Goal: Task Accomplishment & Management: Complete application form

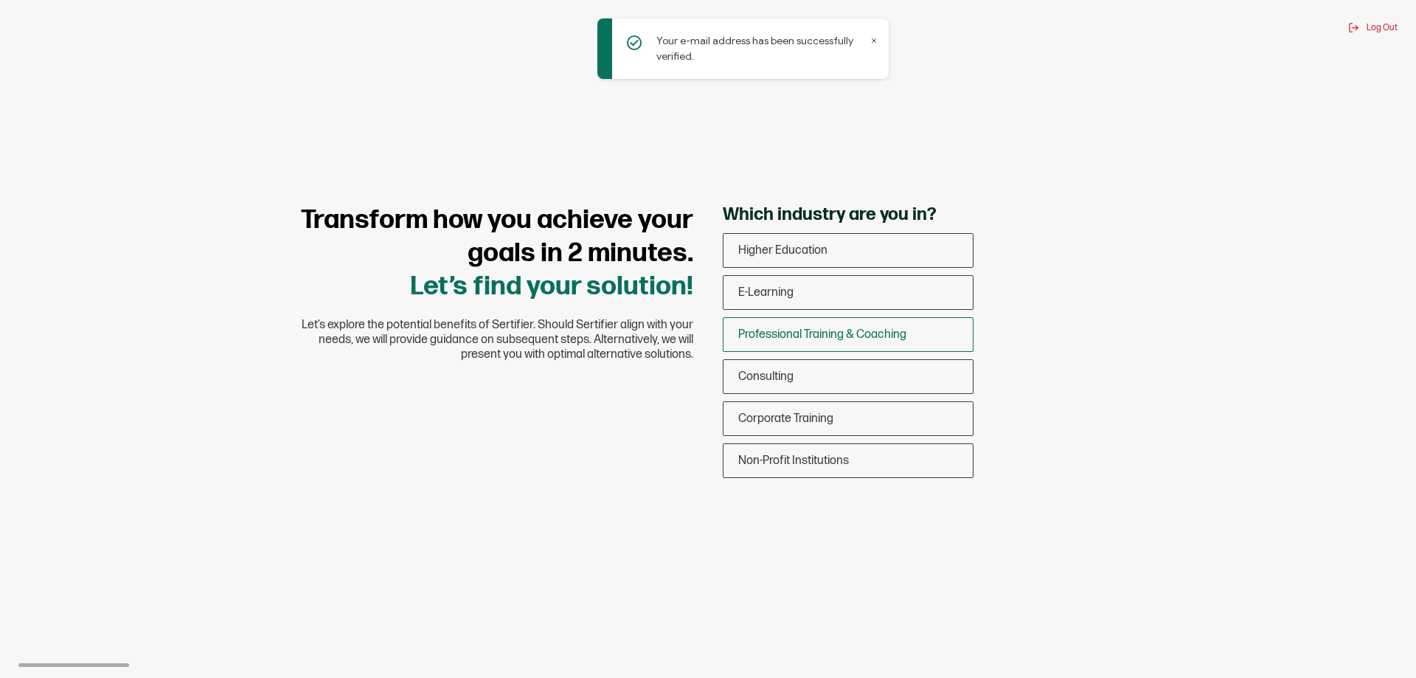
click at [836, 339] on span "Professional Training & Coaching" at bounding box center [822, 334] width 168 height 14
click at [0, 0] on input "Professional Training & Coaching" at bounding box center [0, 0] width 0 height 0
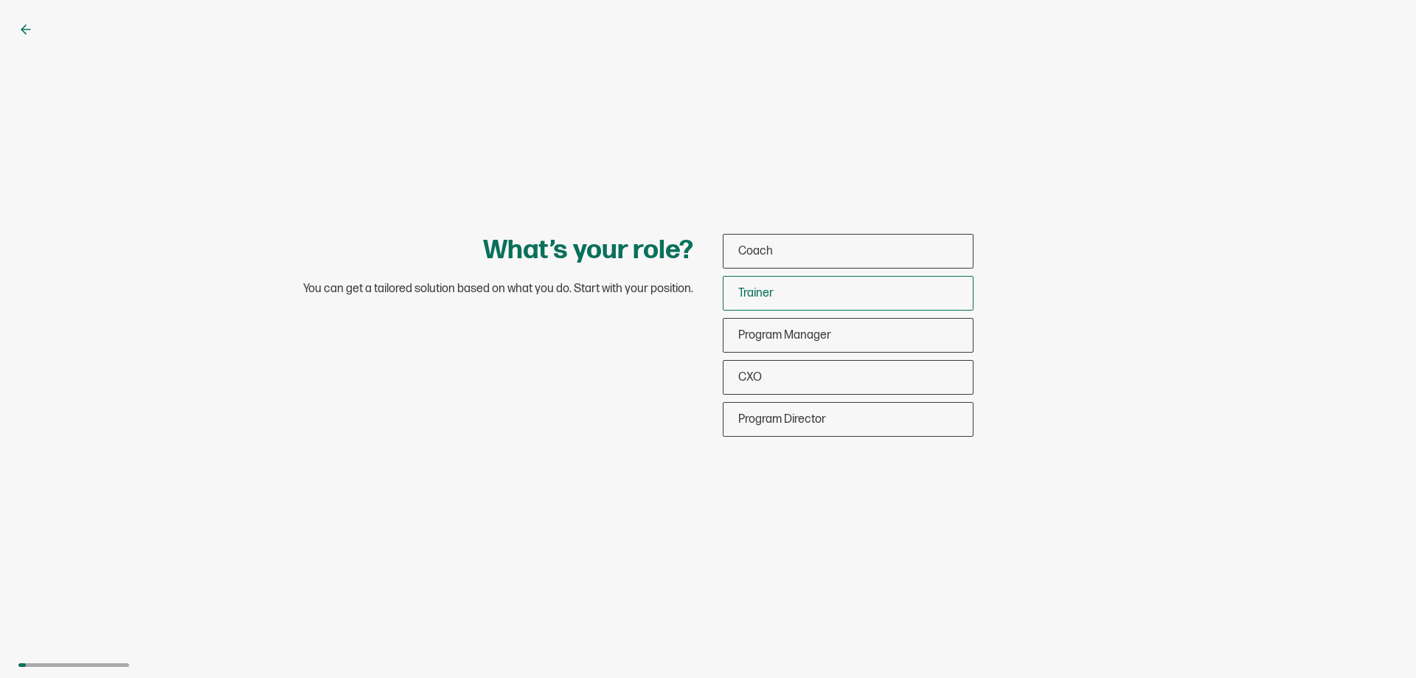
click at [764, 292] on span "Trainer" at bounding box center [755, 293] width 35 height 14
click at [0, 0] on input "Trainer" at bounding box center [0, 0] width 0 height 0
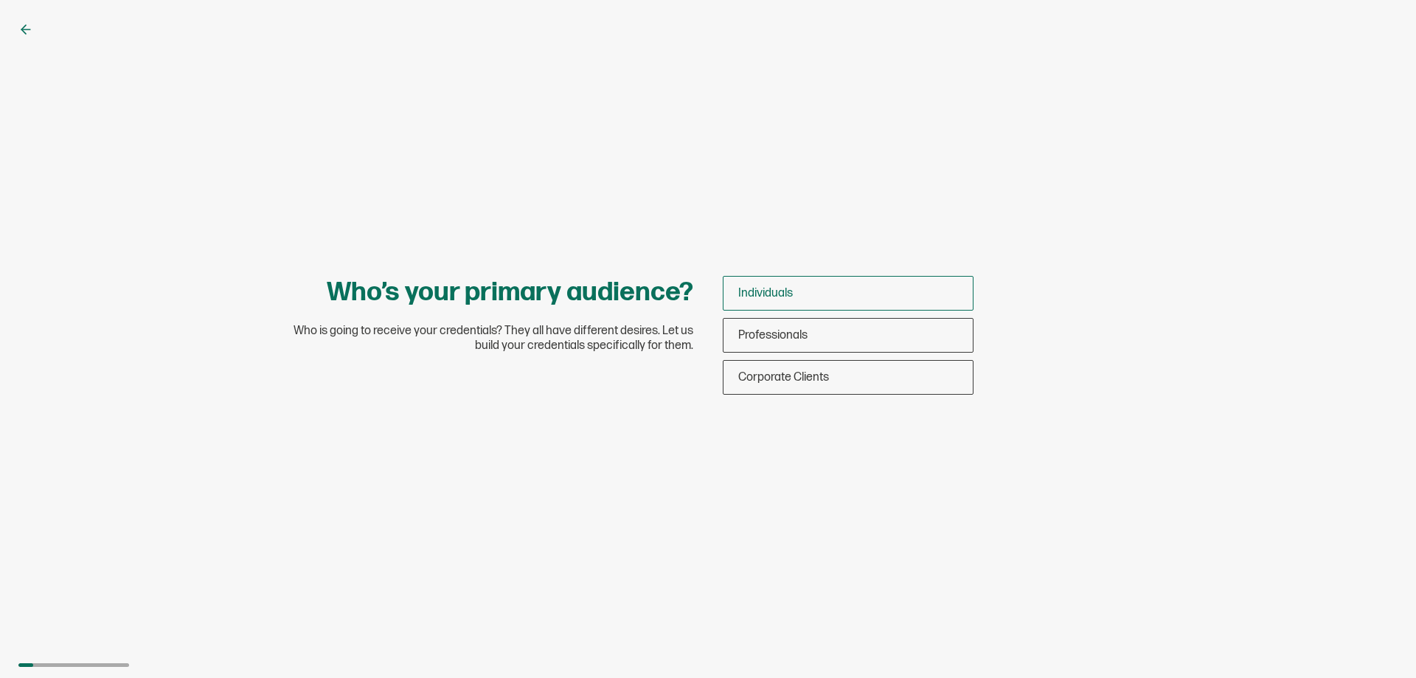
click at [811, 294] on div "Individuals" at bounding box center [848, 293] width 249 height 35
click at [0, 0] on input "Individuals" at bounding box center [0, 0] width 0 height 0
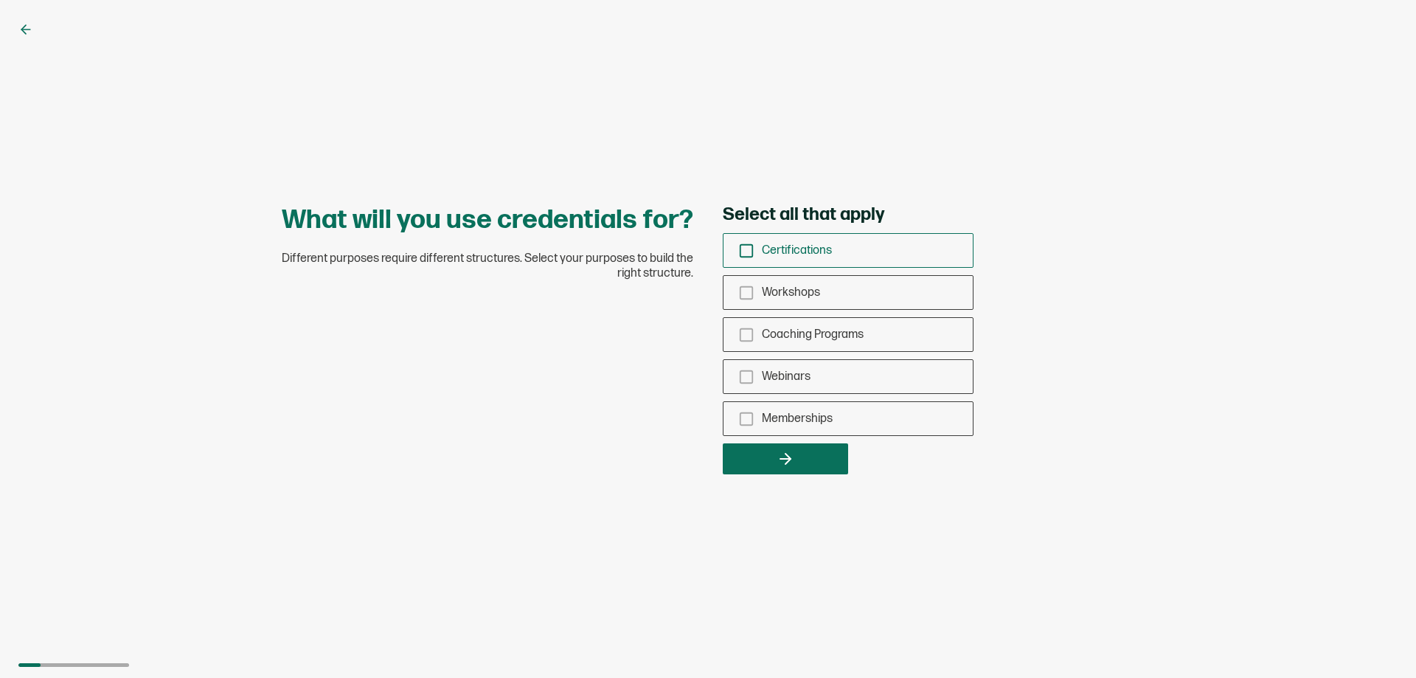
click at [747, 251] on icon "checkbox-group" at bounding box center [746, 251] width 16 height 16
click at [0, 0] on input "Certifications" at bounding box center [0, 0] width 0 height 0
click at [746, 294] on icon "checkbox-group" at bounding box center [746, 293] width 16 height 16
click at [0, 0] on input "Workshops" at bounding box center [0, 0] width 0 height 0
click at [743, 333] on icon "checkbox-group" at bounding box center [746, 335] width 16 height 16
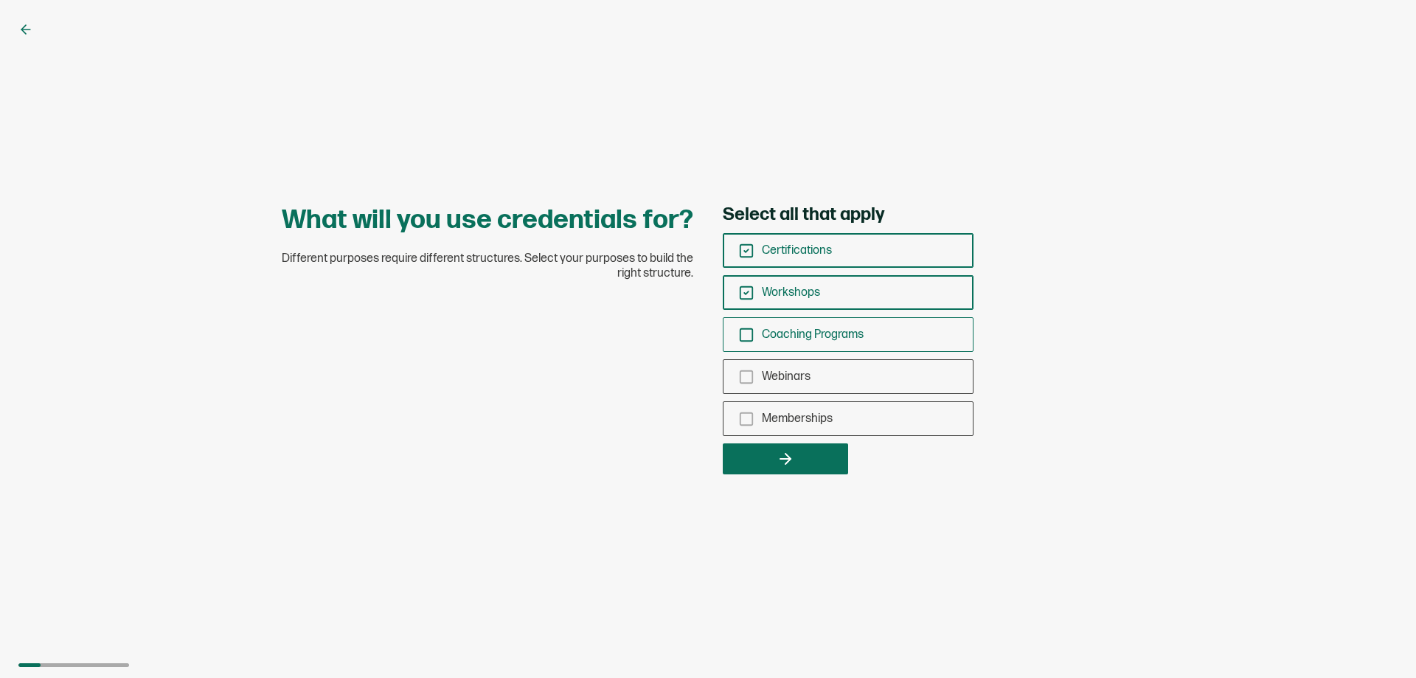
click at [0, 0] on input "Coaching Programs" at bounding box center [0, 0] width 0 height 0
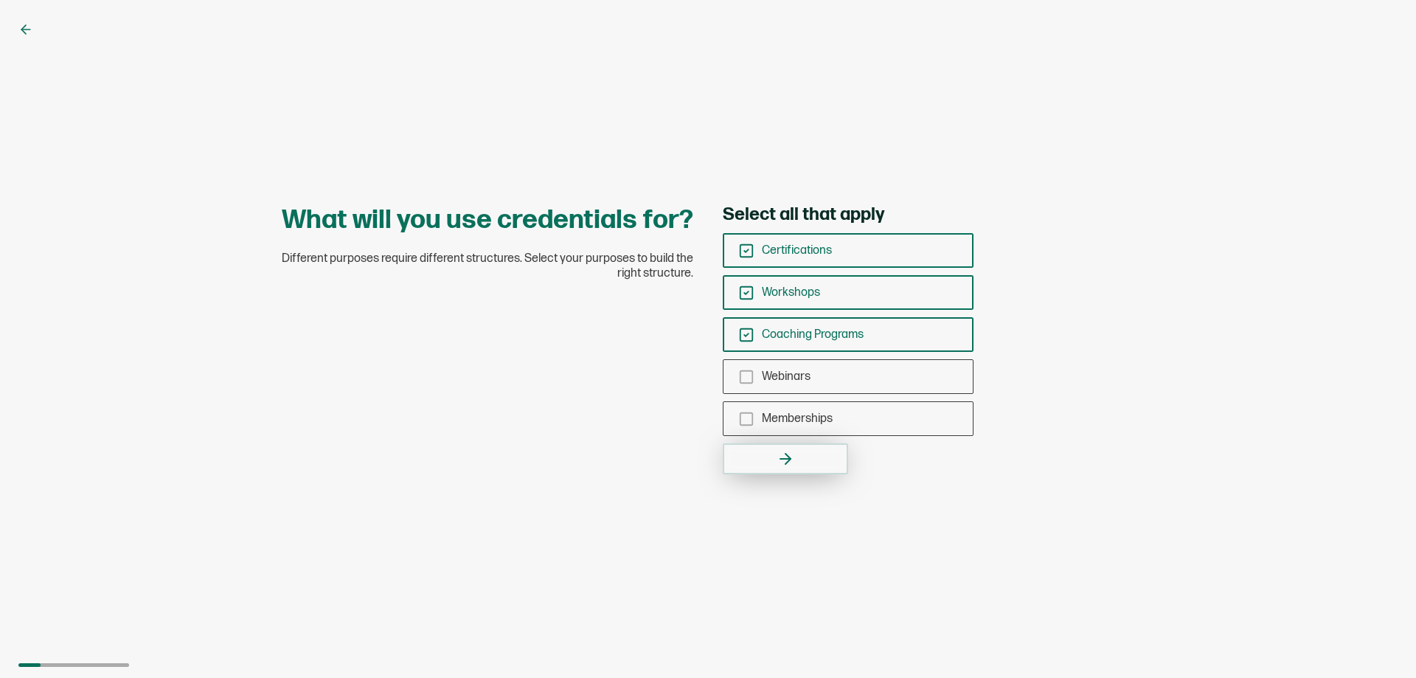
click at [779, 465] on icon "button" at bounding box center [786, 459] width 18 height 18
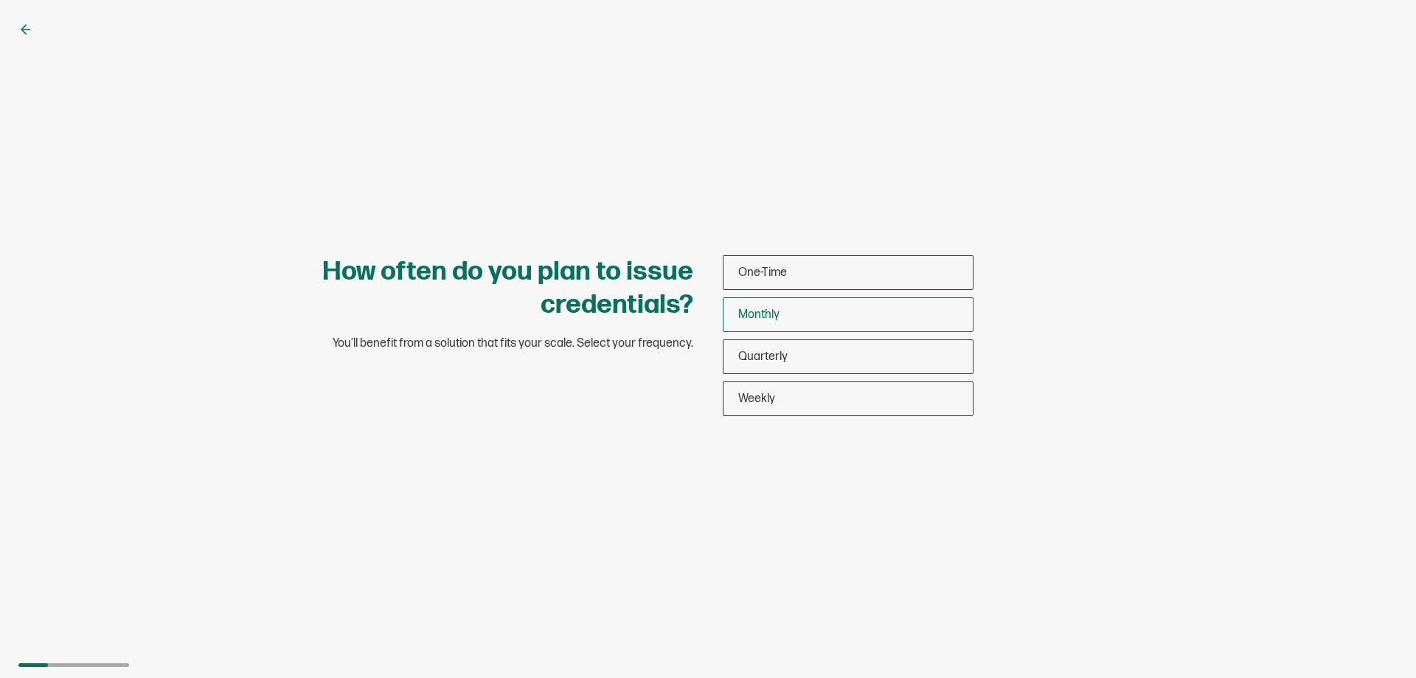
click at [772, 314] on span "Monthly" at bounding box center [758, 315] width 41 height 14
click at [0, 0] on input "Monthly" at bounding box center [0, 0] width 0 height 0
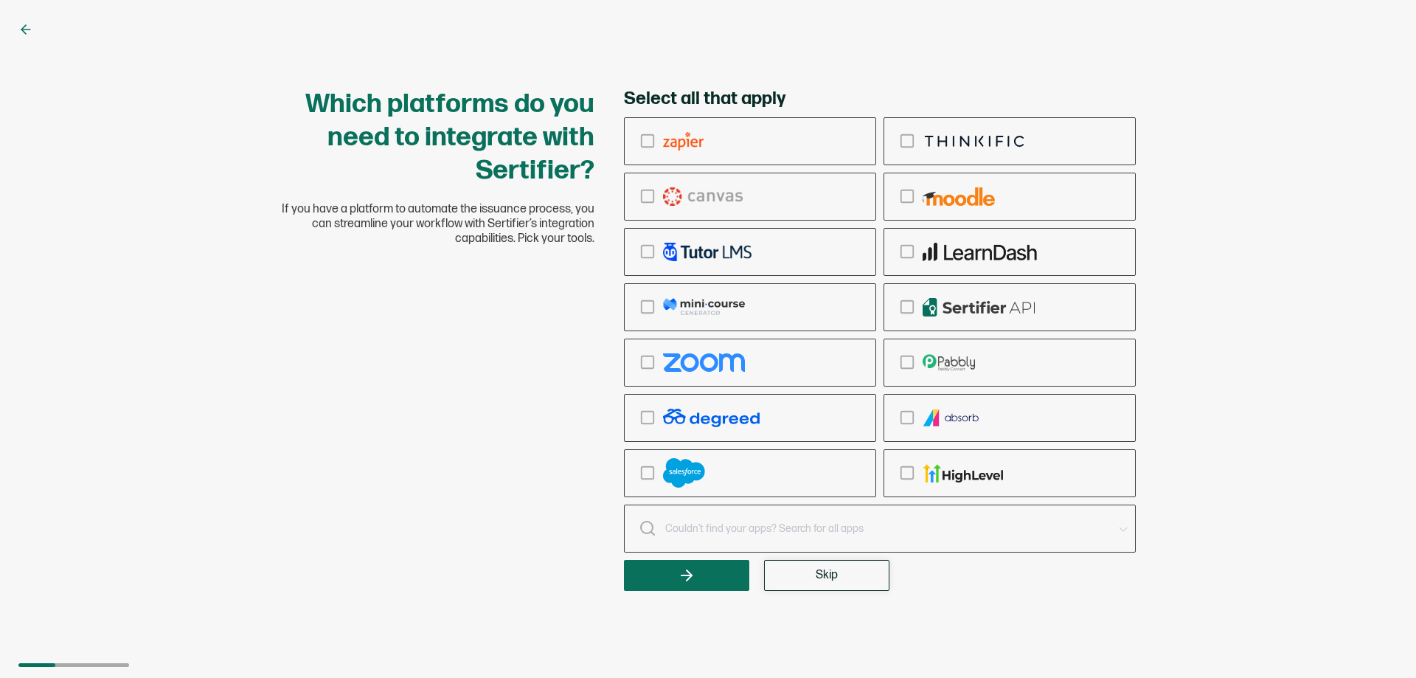
click at [832, 577] on span "Skip" at bounding box center [827, 575] width 22 height 12
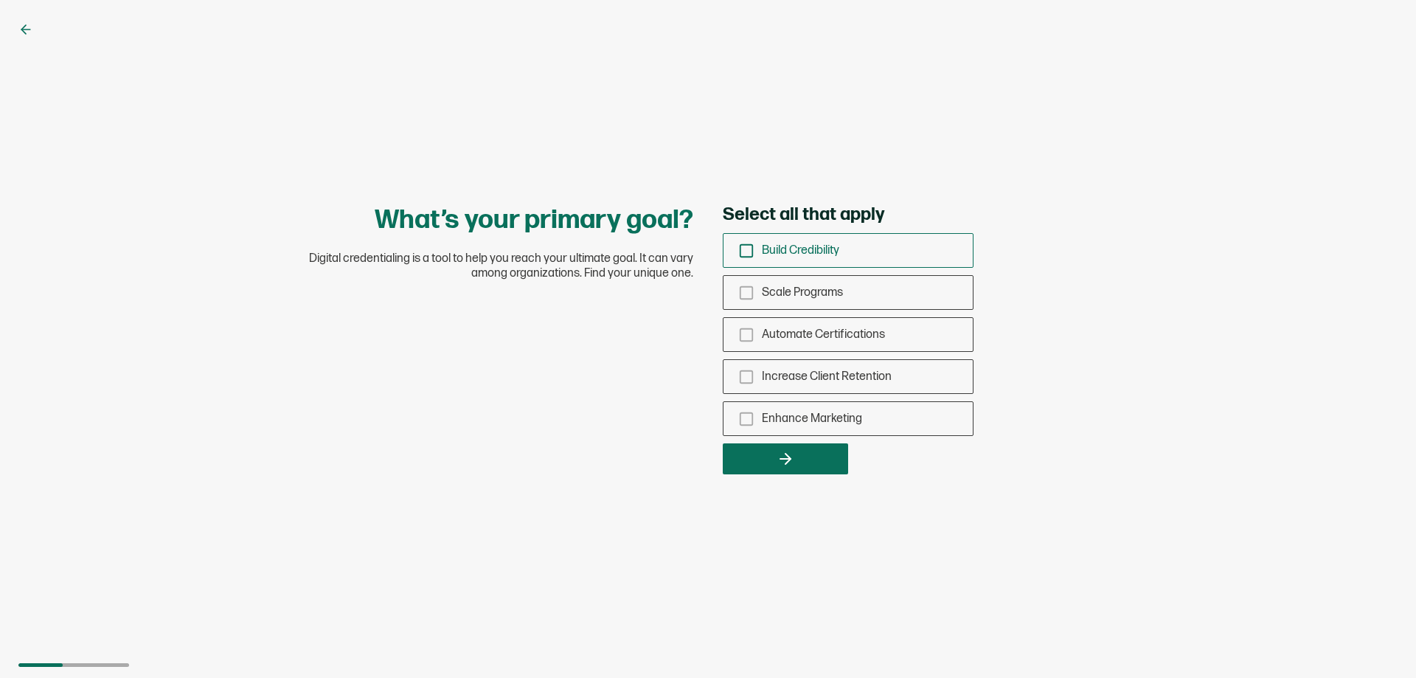
click at [746, 249] on icon "checkbox-group" at bounding box center [746, 251] width 16 height 16
click at [0, 0] on input "Build Credibility" at bounding box center [0, 0] width 0 height 0
click at [800, 463] on button "button" at bounding box center [785, 458] width 125 height 31
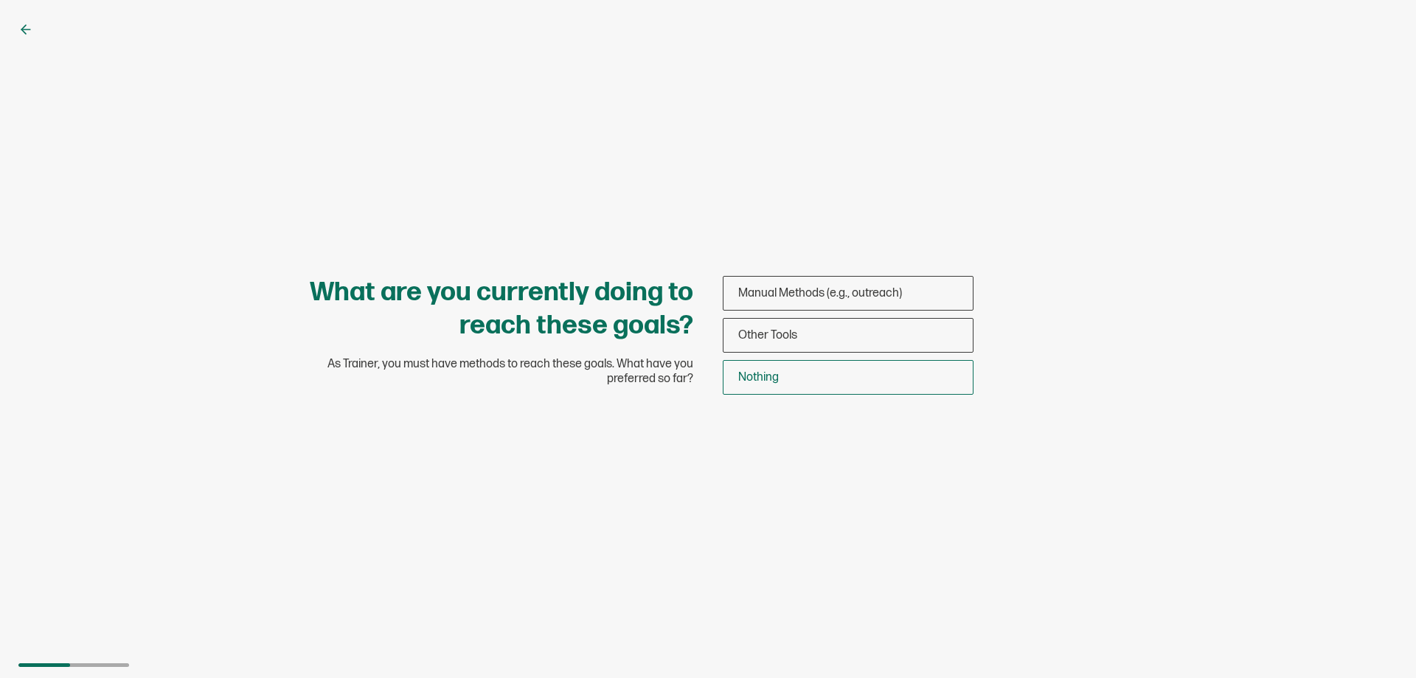
click at [794, 383] on div "Nothing" at bounding box center [848, 377] width 249 height 35
click at [0, 0] on input "Nothing" at bounding box center [0, 0] width 0 height 0
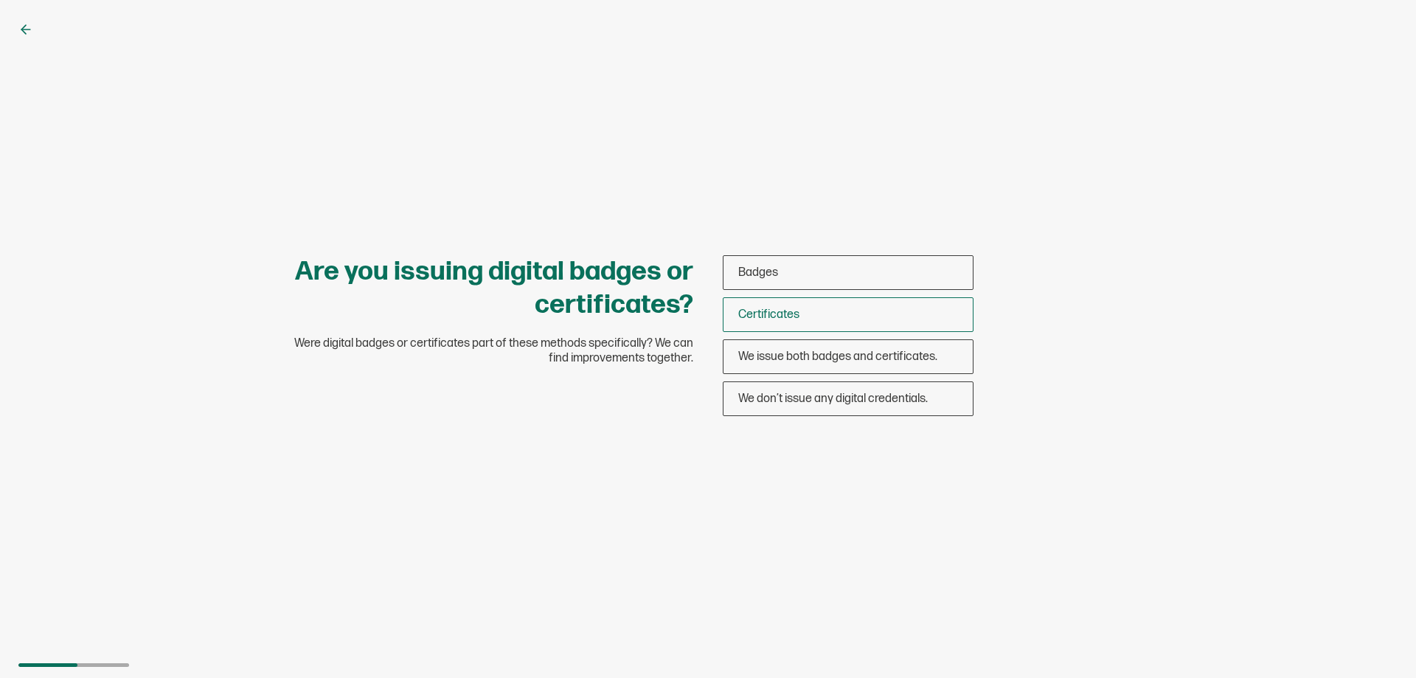
click at [798, 316] on span "Certificates" at bounding box center [768, 315] width 61 height 14
click at [0, 0] on input "Certificates" at bounding box center [0, 0] width 0 height 0
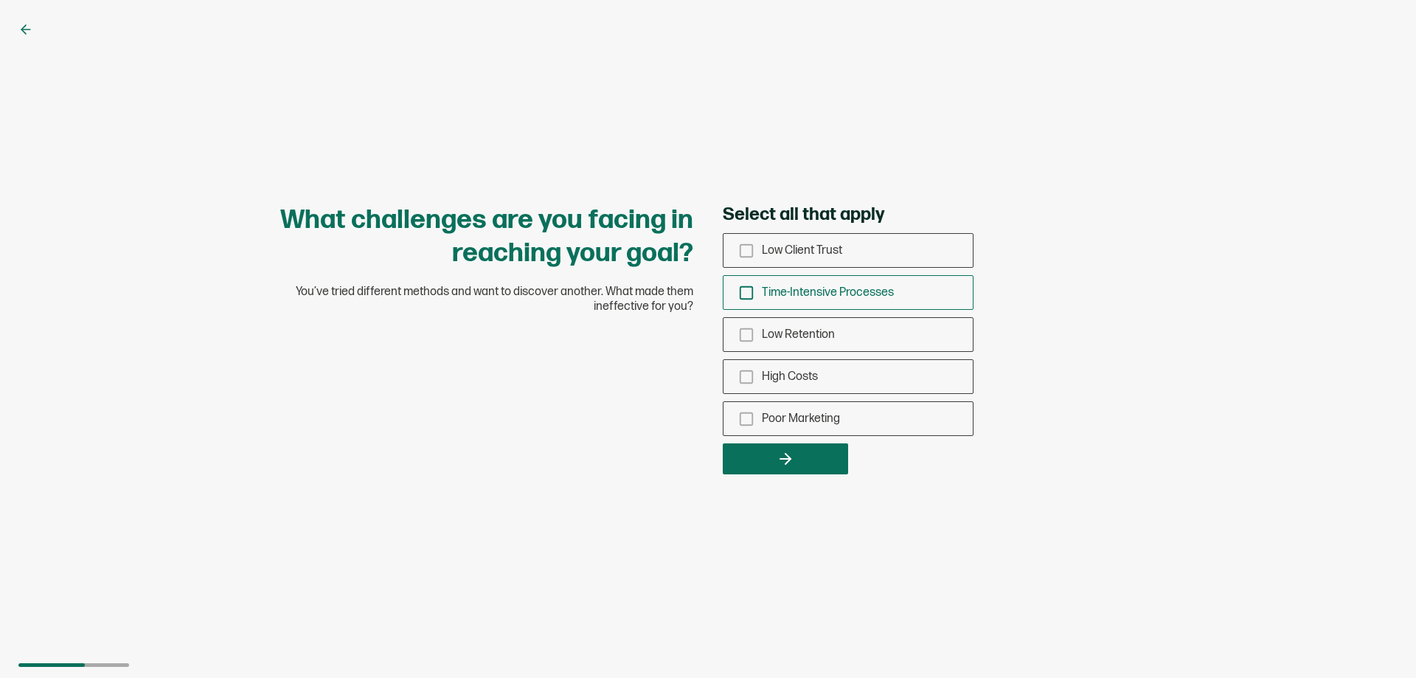
click at [746, 292] on icon "checkbox-group" at bounding box center [746, 293] width 16 height 16
click at [0, 0] on input "Time-Intensive Processes" at bounding box center [0, 0] width 0 height 0
click at [795, 471] on button "button" at bounding box center [785, 458] width 125 height 31
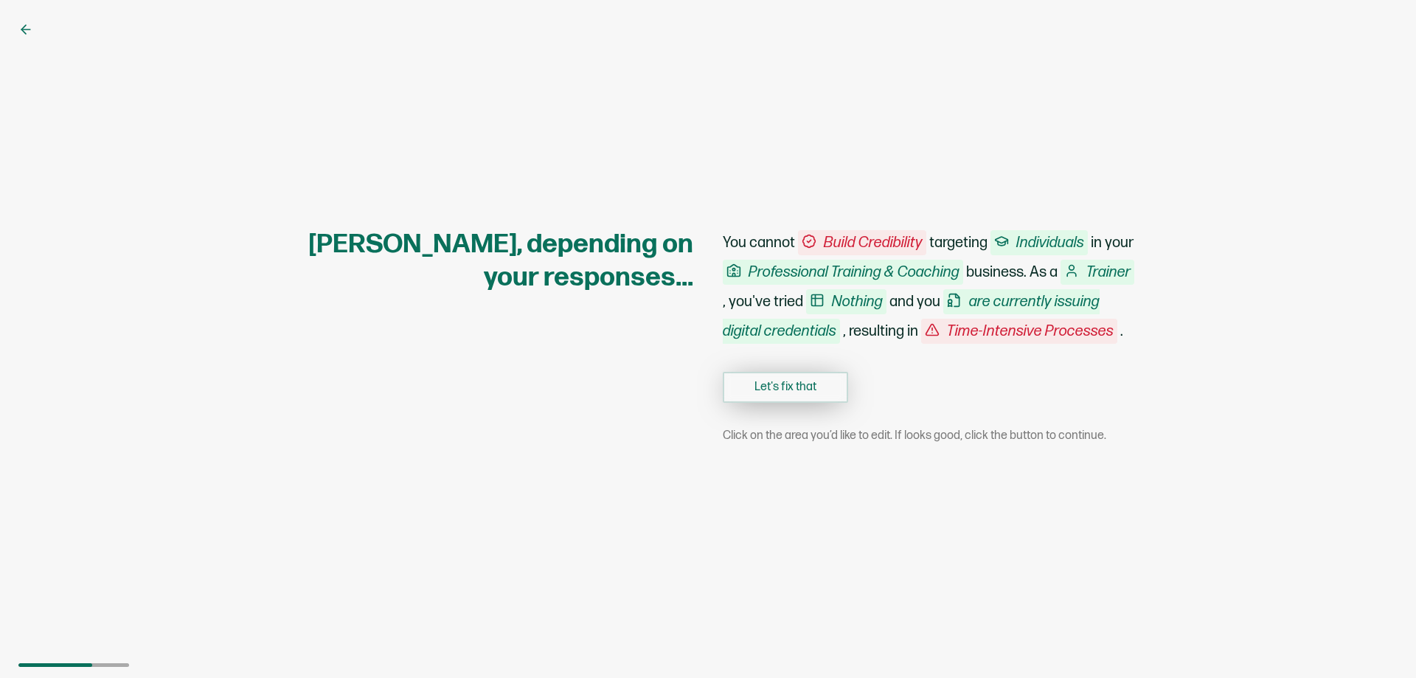
click at [791, 403] on button "Let's fix that" at bounding box center [785, 387] width 125 height 31
